Goal: Task Accomplishment & Management: Manage account settings

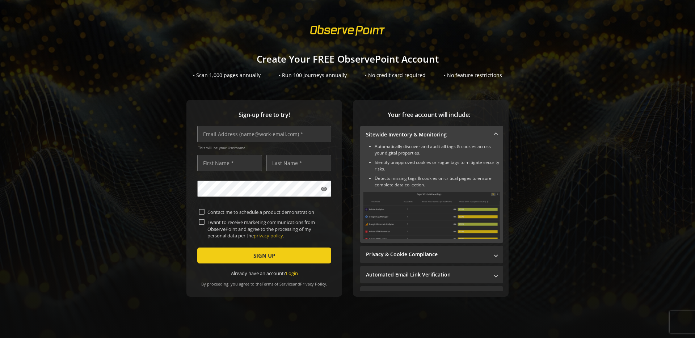
scroll to position [113, 0]
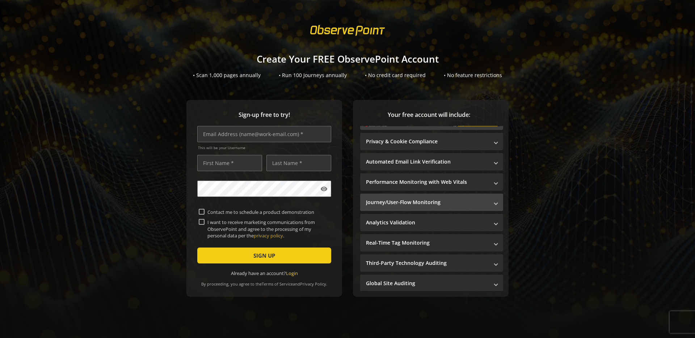
click at [487, 202] on span "Journey/User-Flow Monitoring" at bounding box center [430, 202] width 129 height 7
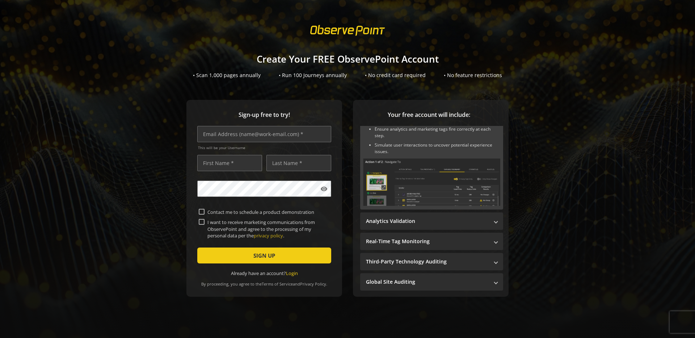
scroll to position [0, 0]
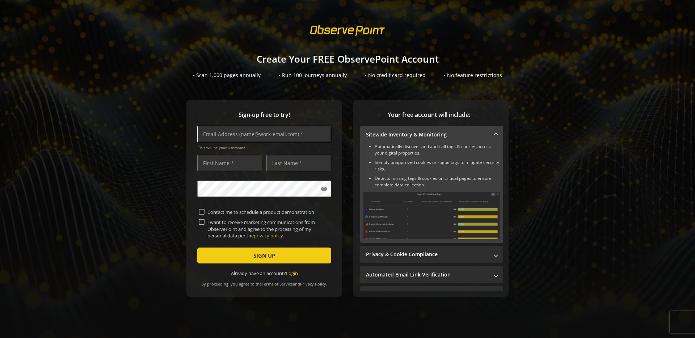
click at [278, 133] on input "text" at bounding box center [264, 134] width 134 height 16
type input "[EMAIL_ADDRESS][DOMAIN_NAME]"
type input "Giovani"
type input "Zago"
drag, startPoint x: 202, startPoint y: 222, endPoint x: 158, endPoint y: 227, distance: 43.8
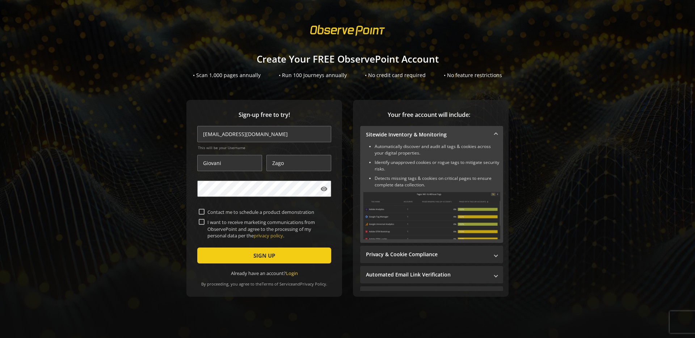
click at [158, 227] on div "Sign-up free to try! [EMAIL_ADDRESS][DOMAIN_NAME] This will be your Username [P…" at bounding box center [348, 213] width 678 height 226
click at [246, 263] on span "submit" at bounding box center [264, 255] width 134 height 17
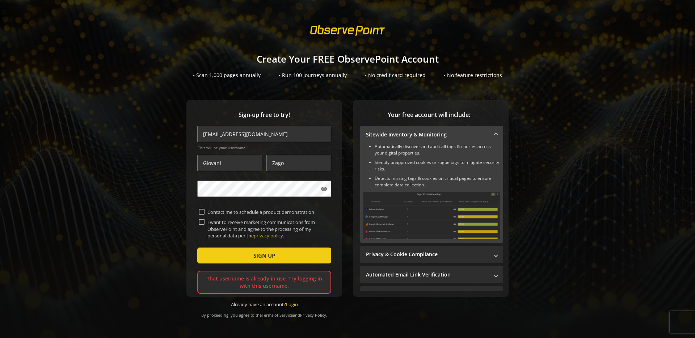
scroll to position [0, 0]
click at [296, 307] on link "Login" at bounding box center [292, 304] width 12 height 7
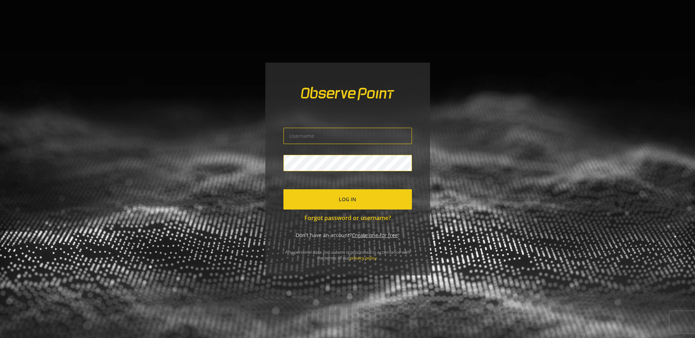
type input "[EMAIL_ADDRESS][DOMAIN_NAME]"
click at [310, 135] on input "[EMAIL_ADDRESS][DOMAIN_NAME]" at bounding box center [348, 136] width 129 height 16
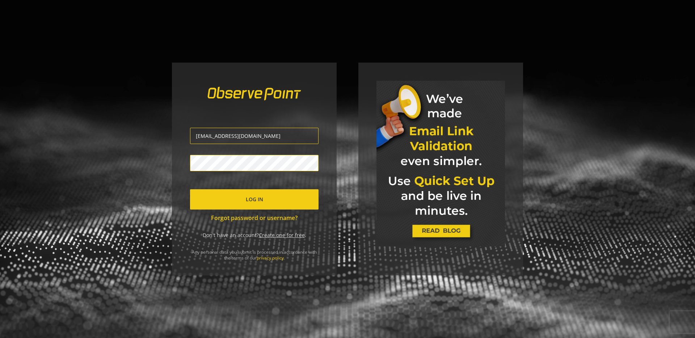
click at [329, 200] on div "[EMAIL_ADDRESS][DOMAIN_NAME] Log In Forgot password or username? Don't have an …" at bounding box center [254, 169] width 165 height 213
click at [247, 197] on span "Log In" at bounding box center [254, 199] width 17 height 13
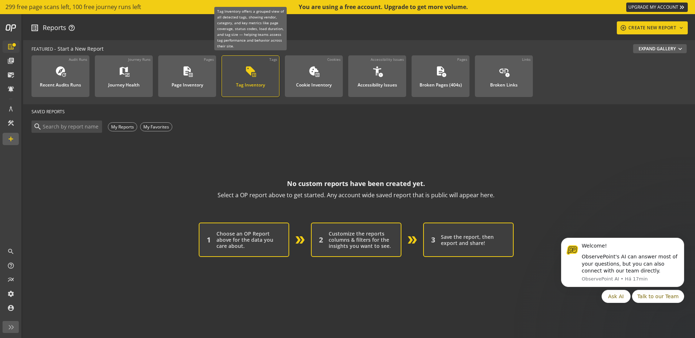
click at [238, 85] on div "Tag Inventory" at bounding box center [250, 82] width 29 height 9
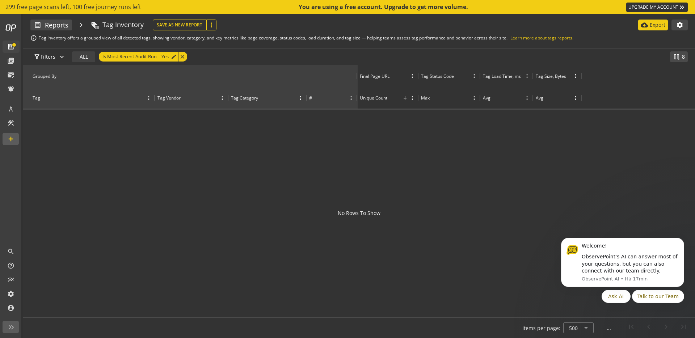
click at [235, 169] on div at bounding box center [359, 213] width 672 height 207
click at [214, 22] on mat-icon "more_vert" at bounding box center [211, 24] width 7 height 7
click at [223, 189] on div at bounding box center [347, 169] width 695 height 338
click at [176, 25] on button "Save As New Report" at bounding box center [180, 25] width 54 height 11
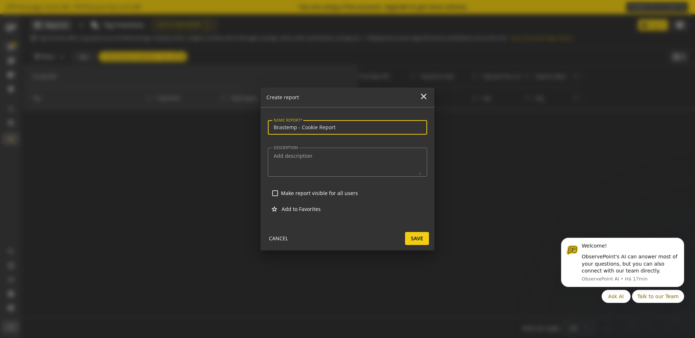
type input "Brastemp - Cookie Report"
click at [410, 239] on span at bounding box center [417, 238] width 24 height 17
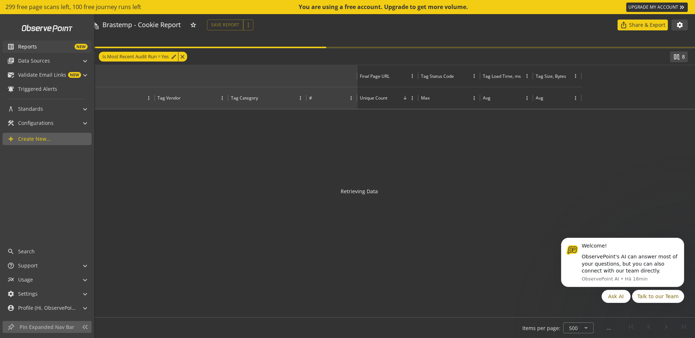
click at [15, 49] on span "list_alt" at bounding box center [12, 46] width 11 height 7
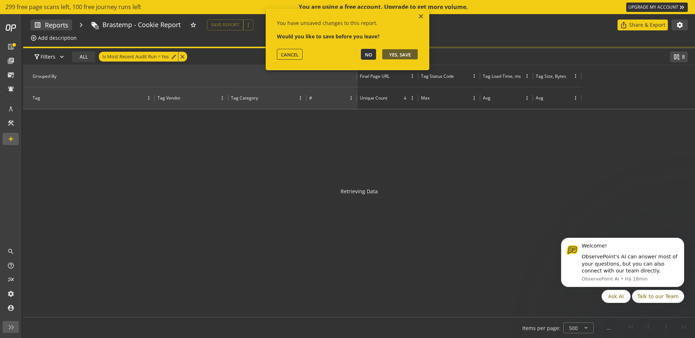
click at [362, 54] on button "NO" at bounding box center [368, 54] width 15 height 11
